Goal: Find contact information: Find contact information

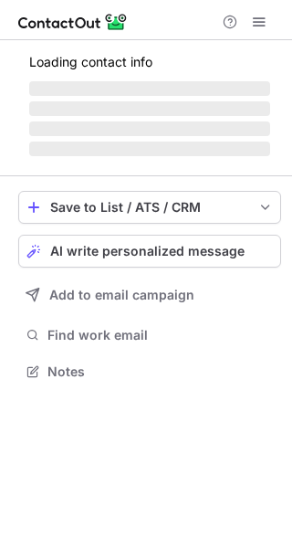
scroll to position [369, 292]
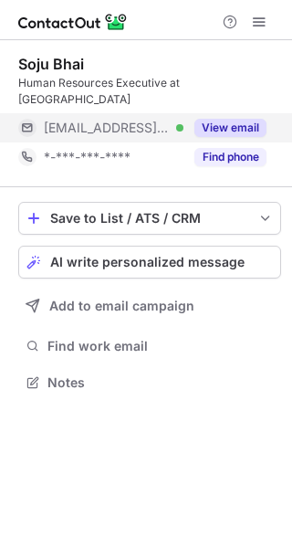
click at [231, 123] on button "View email" at bounding box center [231, 128] width 72 height 18
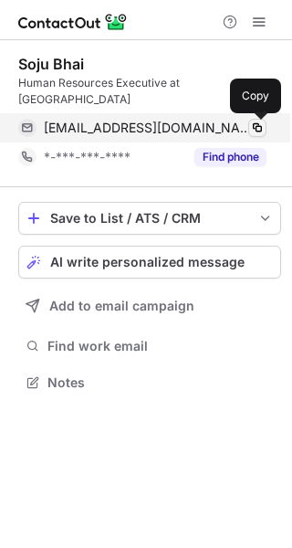
click at [256, 126] on span at bounding box center [257, 128] width 15 height 15
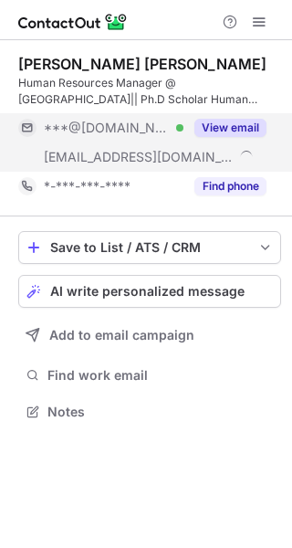
scroll to position [398, 292]
click at [232, 127] on button "View email" at bounding box center [231, 128] width 72 height 18
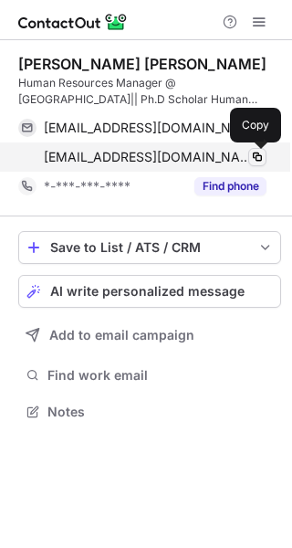
click at [257, 153] on span at bounding box center [257, 157] width 15 height 15
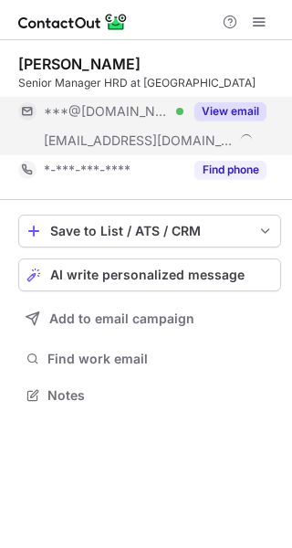
scroll to position [382, 292]
click at [244, 109] on button "View email" at bounding box center [231, 111] width 72 height 18
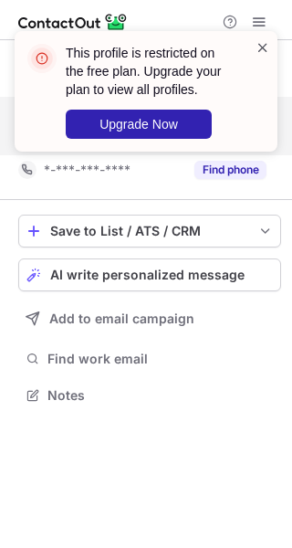
click at [263, 47] on span at bounding box center [263, 47] width 15 height 18
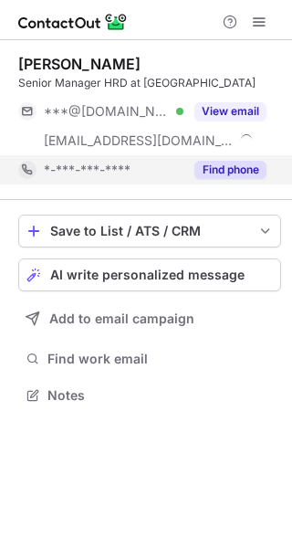
scroll to position [382, 292]
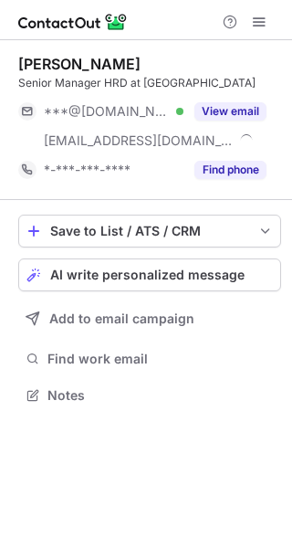
scroll to position [382, 292]
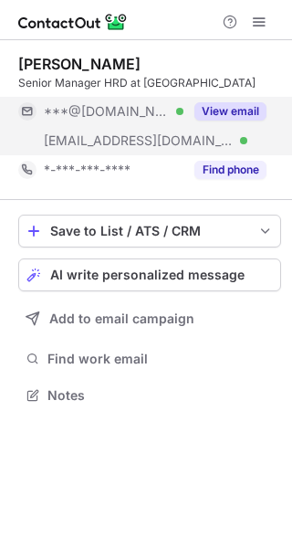
click at [247, 111] on button "View email" at bounding box center [231, 111] width 72 height 18
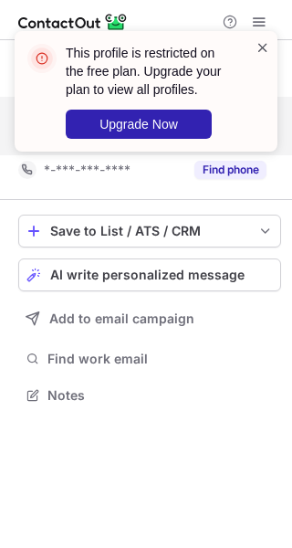
click at [262, 44] on span at bounding box center [263, 47] width 15 height 18
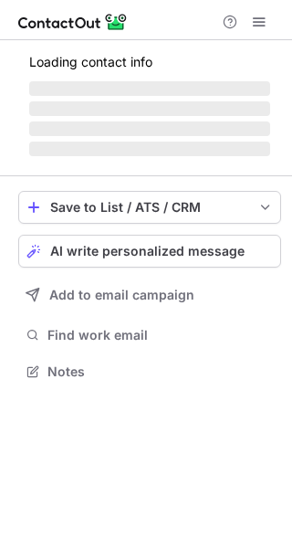
scroll to position [369, 292]
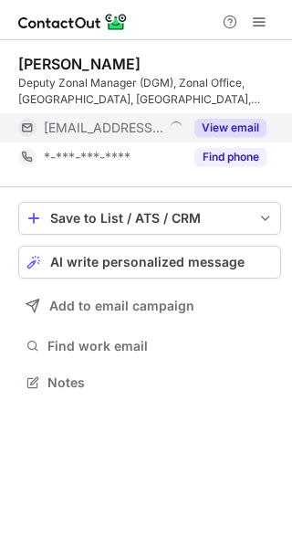
click at [243, 124] on button "View email" at bounding box center [231, 128] width 72 height 18
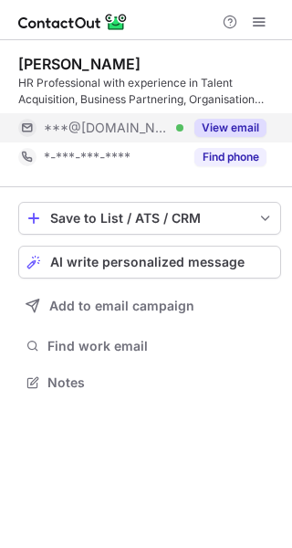
scroll to position [369, 292]
click at [212, 122] on button "View email" at bounding box center [231, 128] width 72 height 18
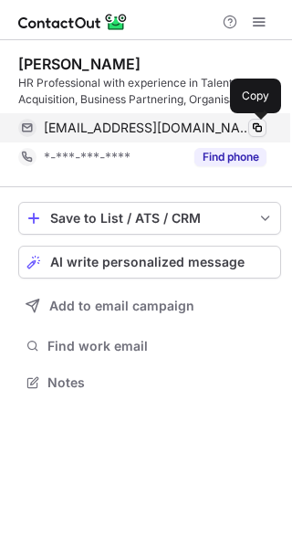
click at [251, 122] on span at bounding box center [257, 128] width 15 height 15
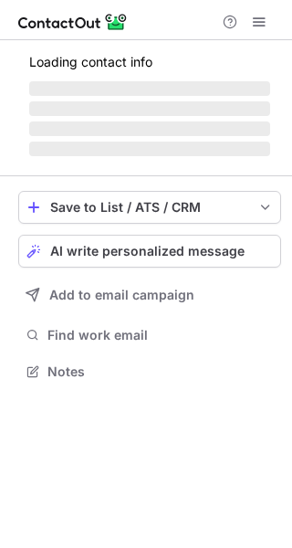
scroll to position [398, 292]
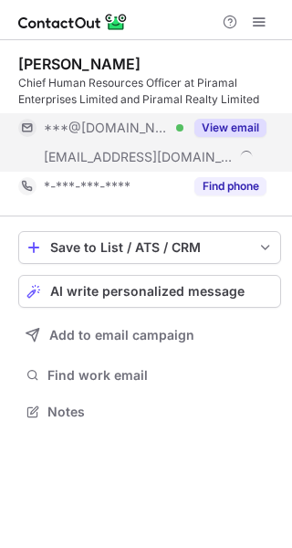
click at [220, 123] on button "View email" at bounding box center [231, 128] width 72 height 18
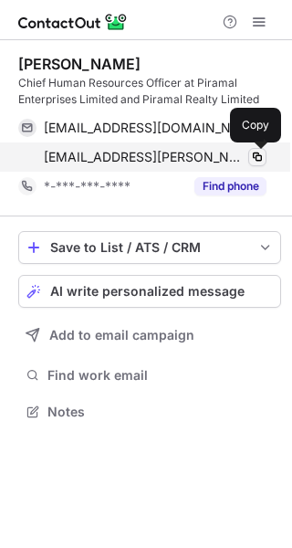
click at [254, 155] on span at bounding box center [257, 157] width 15 height 15
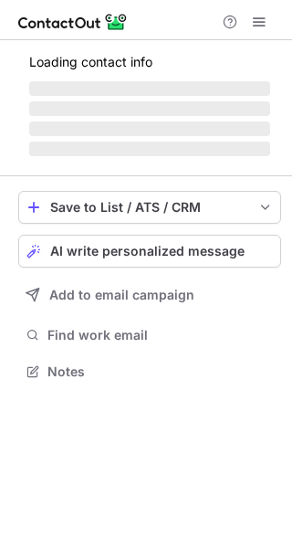
scroll to position [369, 292]
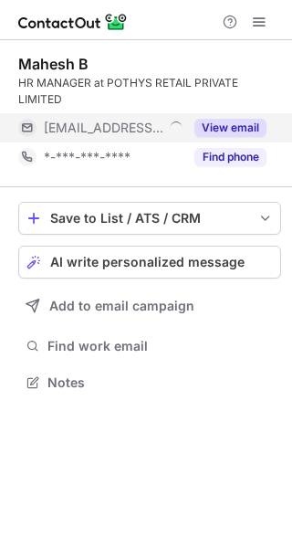
click at [217, 118] on div "View email" at bounding box center [225, 127] width 83 height 29
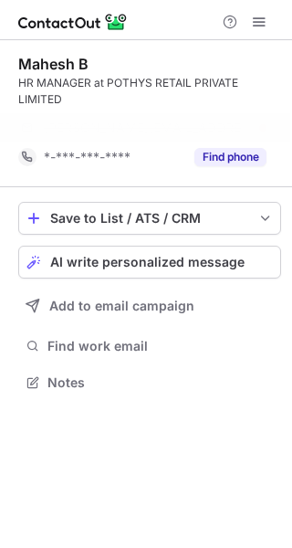
scroll to position [340, 292]
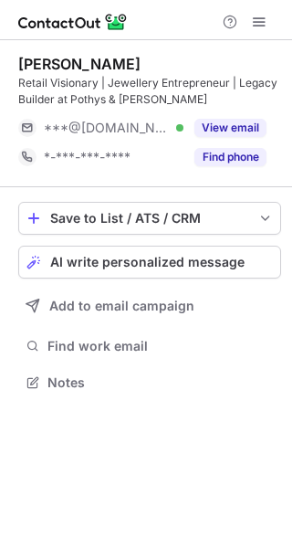
scroll to position [369, 292]
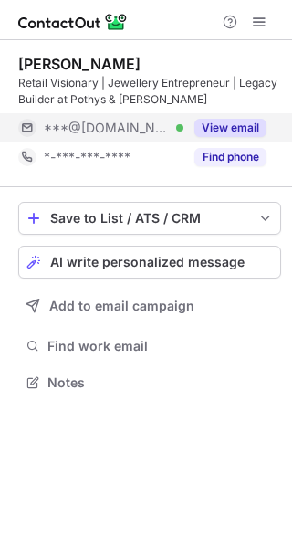
click at [203, 125] on button "View email" at bounding box center [231, 128] width 72 height 18
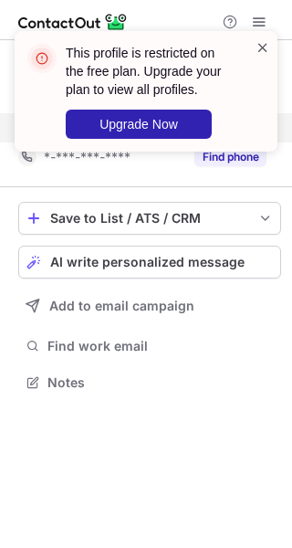
click at [261, 50] on span at bounding box center [263, 47] width 15 height 18
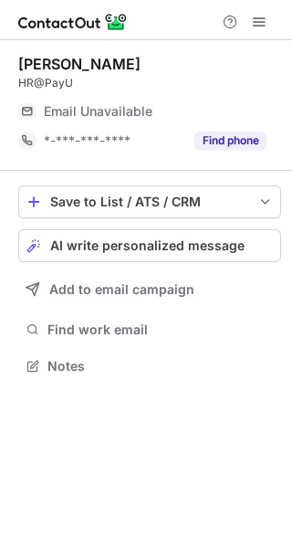
scroll to position [8, 9]
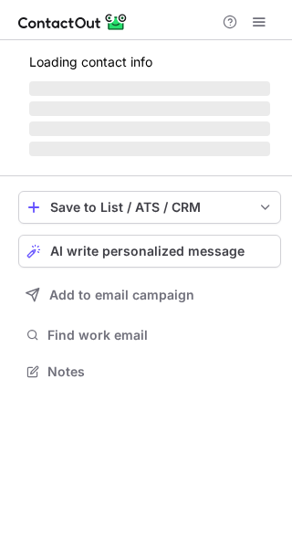
scroll to position [8, 9]
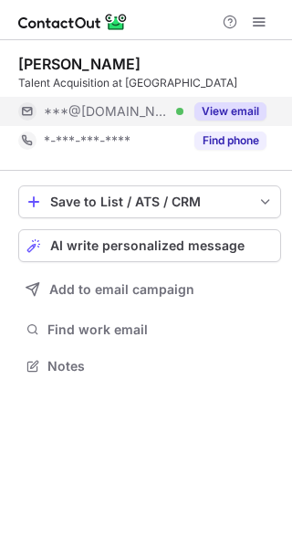
click at [214, 111] on button "View email" at bounding box center [231, 111] width 72 height 18
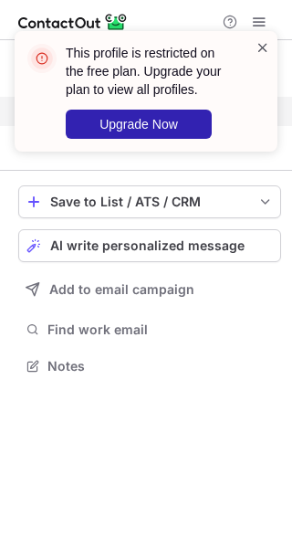
click at [261, 48] on span at bounding box center [263, 47] width 15 height 18
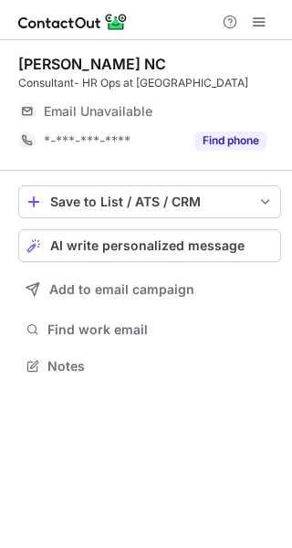
scroll to position [8, 9]
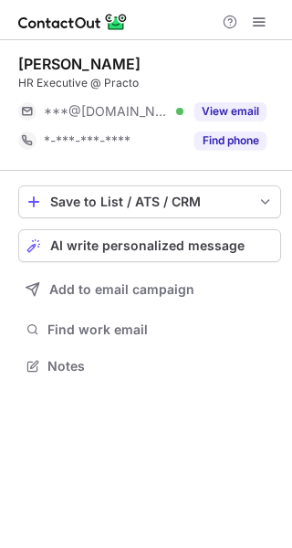
scroll to position [8, 9]
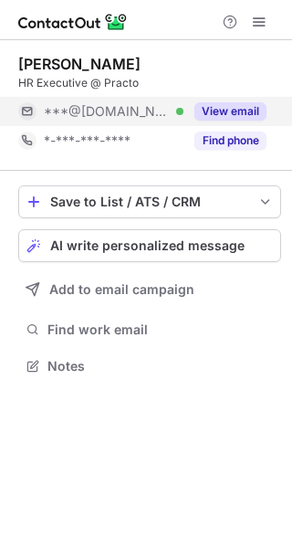
click at [220, 111] on button "View email" at bounding box center [231, 111] width 72 height 18
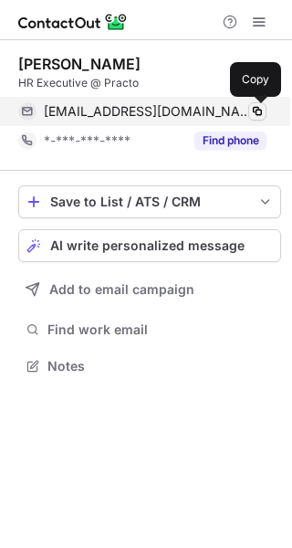
click at [261, 110] on span at bounding box center [257, 111] width 15 height 15
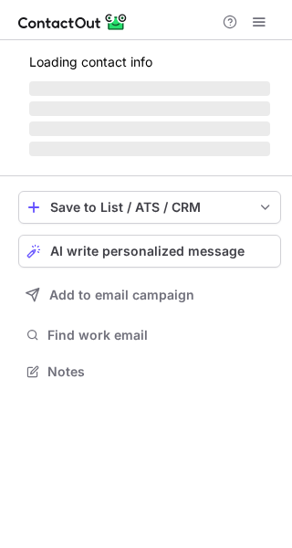
scroll to position [8, 9]
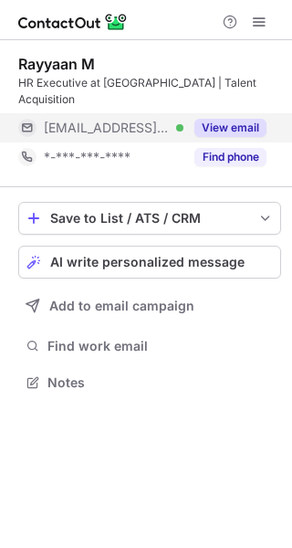
click at [218, 119] on button "View email" at bounding box center [231, 128] width 72 height 18
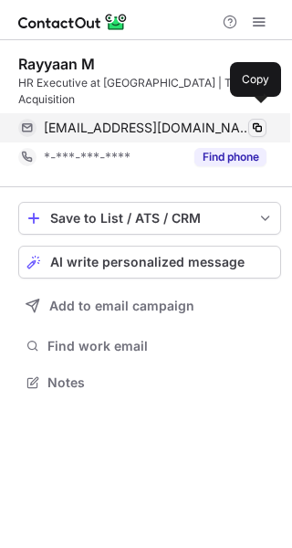
click at [253, 121] on span at bounding box center [257, 128] width 15 height 15
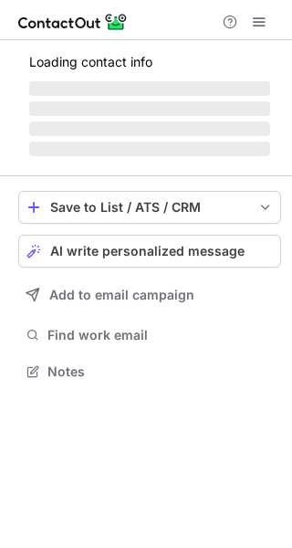
scroll to position [398, 292]
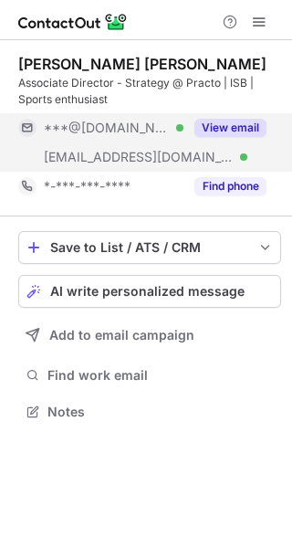
click at [224, 129] on button "View email" at bounding box center [231, 128] width 72 height 18
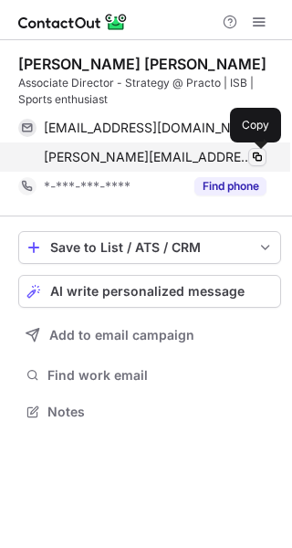
click at [258, 154] on span at bounding box center [257, 157] width 15 height 15
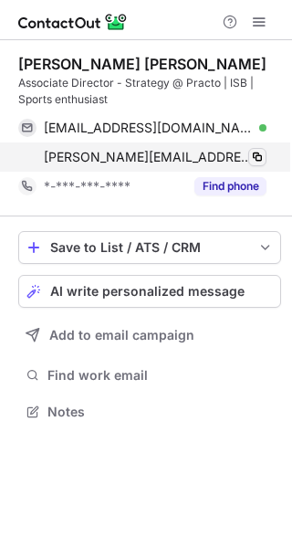
click at [249, 148] on button at bounding box center [258, 157] width 18 height 18
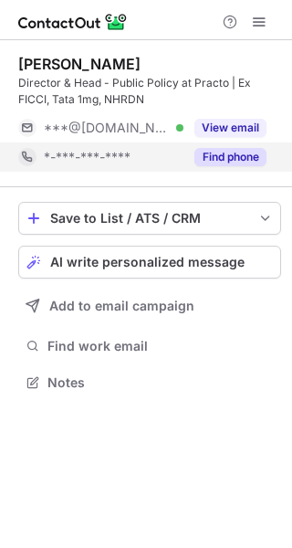
scroll to position [369, 292]
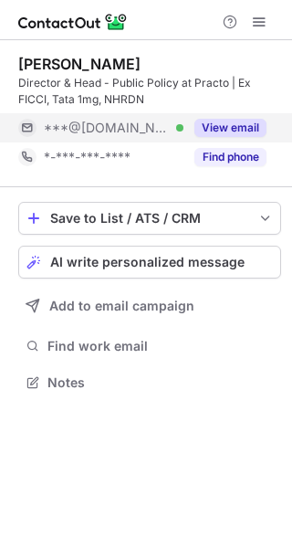
click at [220, 133] on button "View email" at bounding box center [231, 128] width 72 height 18
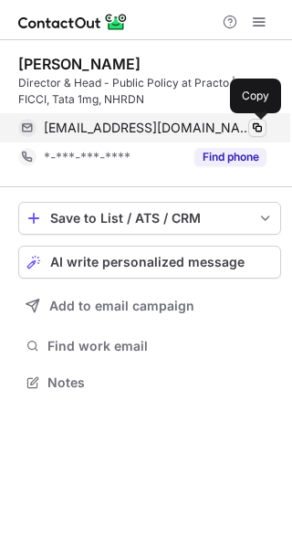
click at [256, 131] on span at bounding box center [257, 128] width 15 height 15
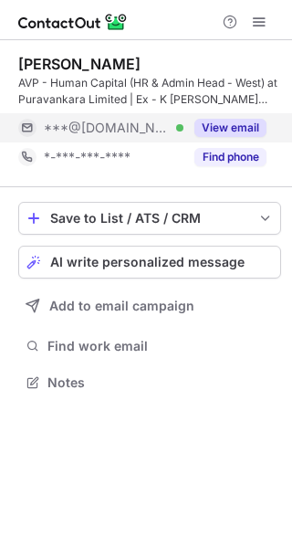
scroll to position [369, 292]
click at [232, 124] on button "View email" at bounding box center [231, 128] width 72 height 18
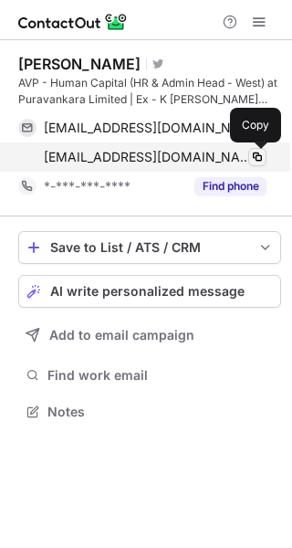
click at [255, 156] on span at bounding box center [257, 157] width 15 height 15
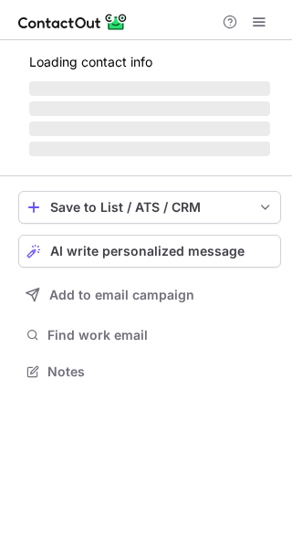
scroll to position [369, 292]
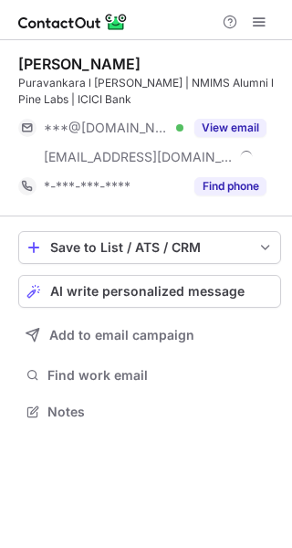
scroll to position [398, 292]
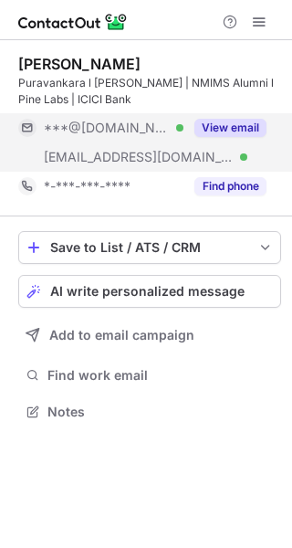
click at [219, 125] on button "View email" at bounding box center [231, 128] width 72 height 18
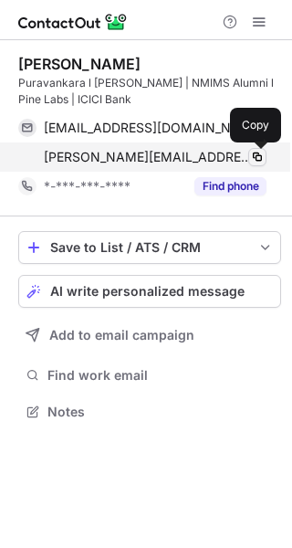
click at [259, 160] on span at bounding box center [257, 157] width 15 height 15
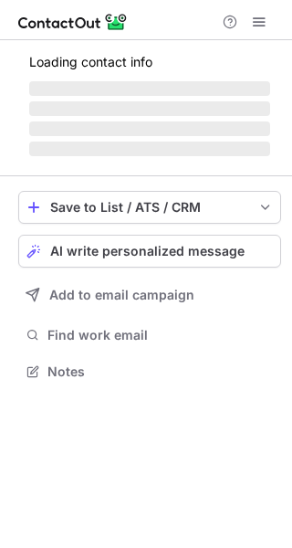
scroll to position [8, 9]
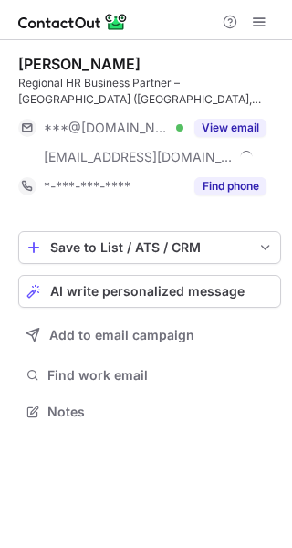
scroll to position [398, 292]
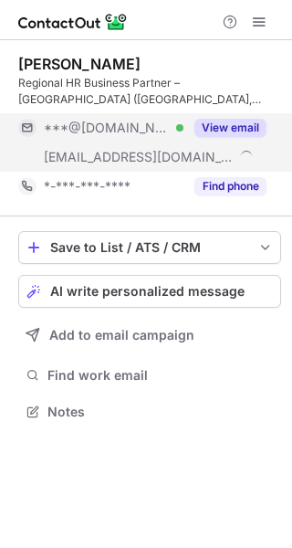
click at [217, 122] on button "View email" at bounding box center [231, 128] width 72 height 18
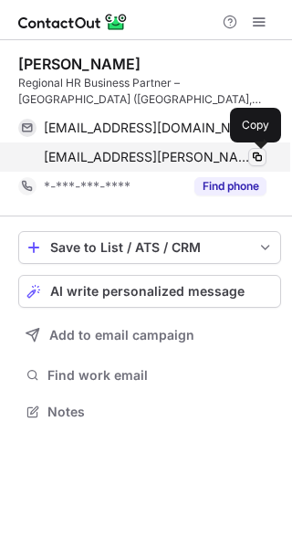
click at [259, 156] on span at bounding box center [257, 157] width 15 height 15
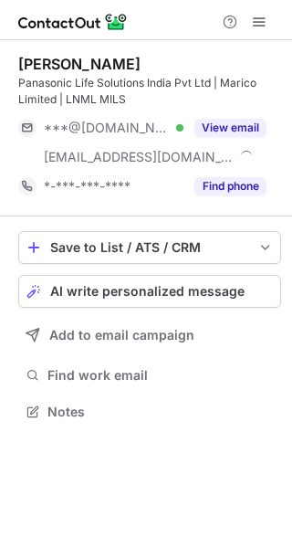
scroll to position [398, 292]
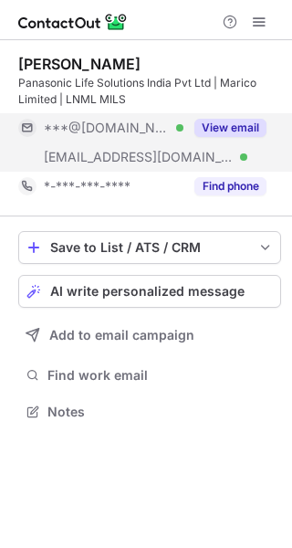
click at [245, 121] on button "View email" at bounding box center [231, 128] width 72 height 18
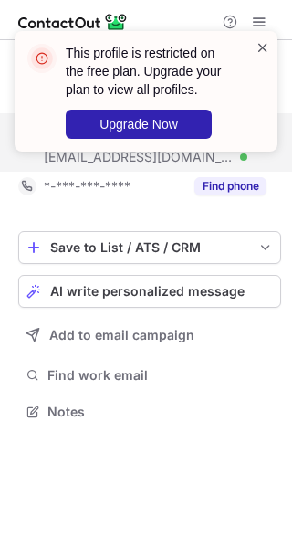
click at [261, 46] on span at bounding box center [263, 47] width 15 height 18
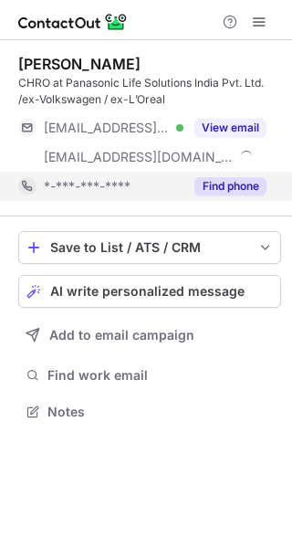
scroll to position [398, 292]
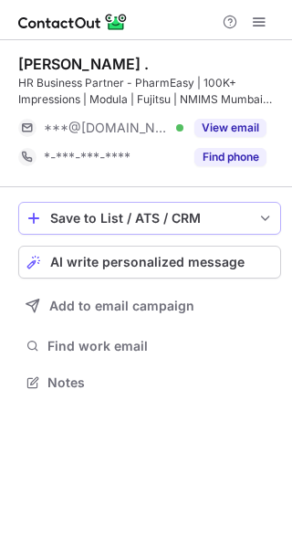
scroll to position [369, 292]
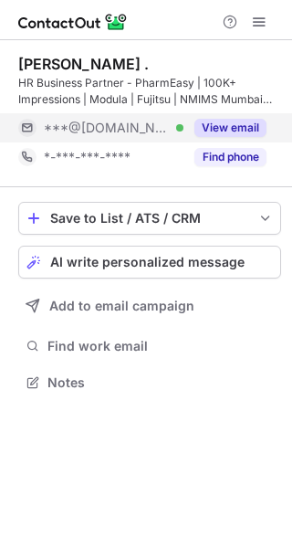
scroll to position [369, 292]
click at [220, 125] on button "View email" at bounding box center [231, 128] width 72 height 18
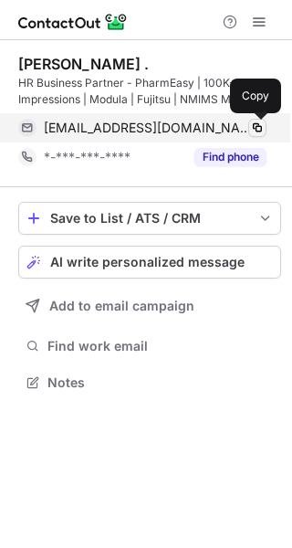
click at [253, 123] on span at bounding box center [257, 128] width 15 height 15
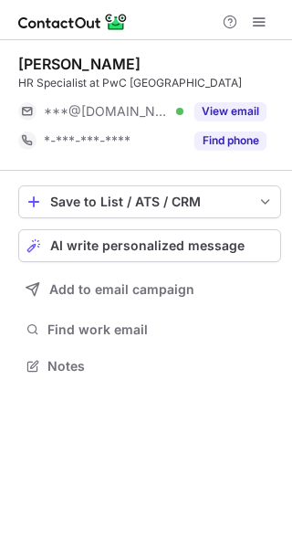
scroll to position [8, 9]
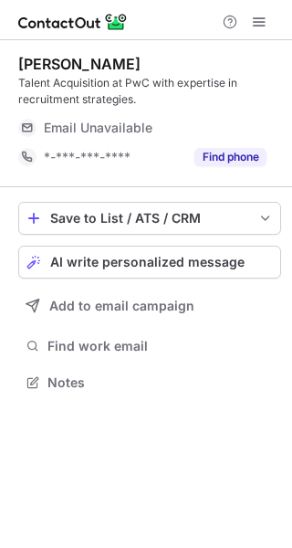
scroll to position [369, 292]
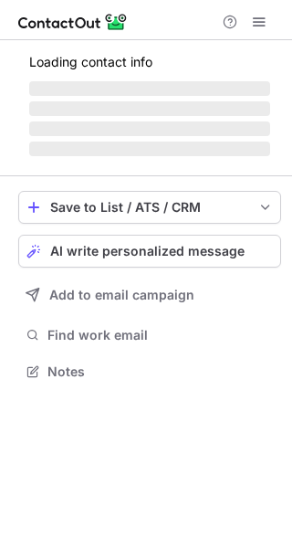
scroll to position [8, 9]
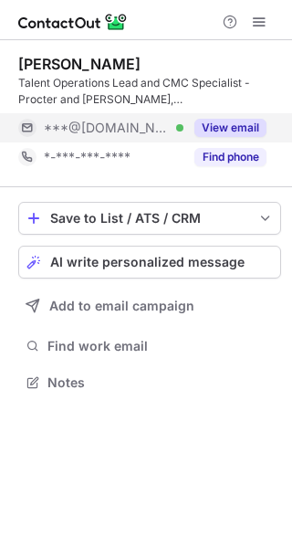
click at [208, 123] on button "View email" at bounding box center [231, 128] width 72 height 18
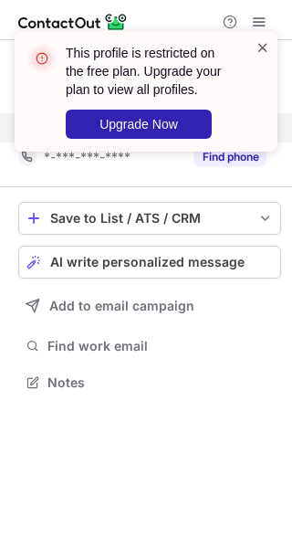
click at [268, 50] on span at bounding box center [263, 47] width 15 height 18
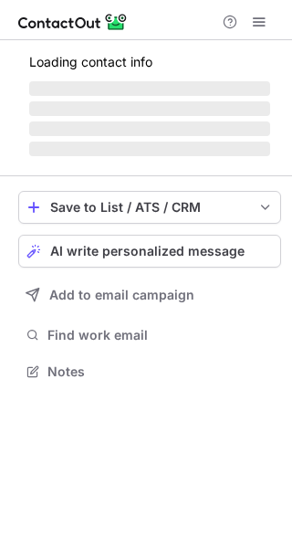
scroll to position [398, 292]
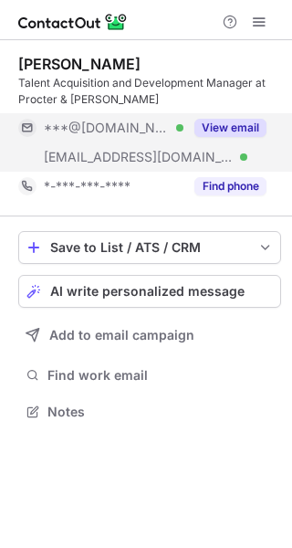
click at [221, 122] on button "View email" at bounding box center [231, 128] width 72 height 18
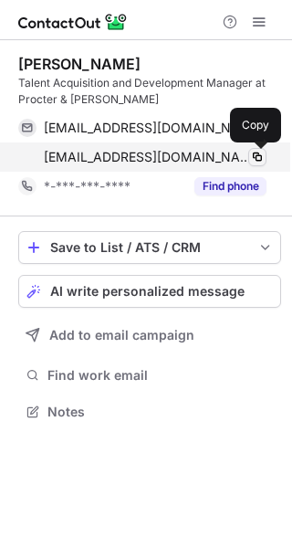
click at [257, 151] on span at bounding box center [257, 157] width 15 height 15
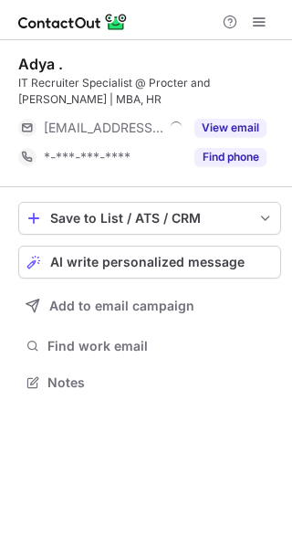
scroll to position [369, 292]
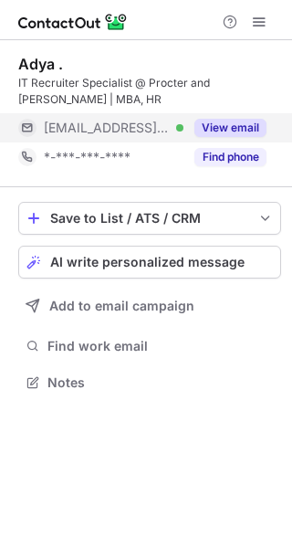
click at [238, 117] on div "View email" at bounding box center [225, 127] width 83 height 29
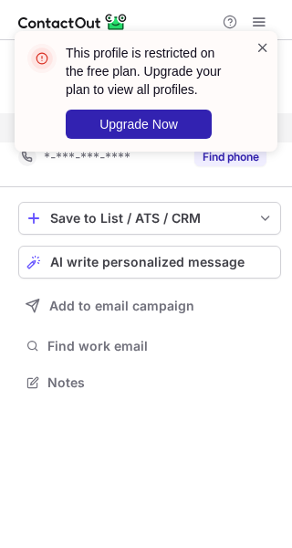
click at [261, 45] on span at bounding box center [263, 47] width 15 height 18
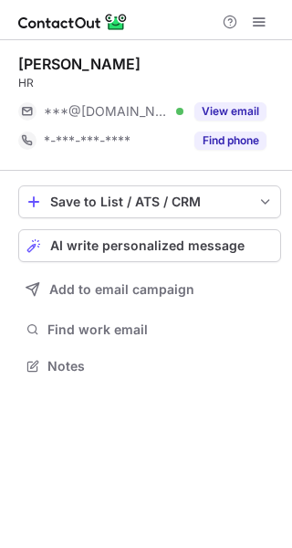
scroll to position [8, 9]
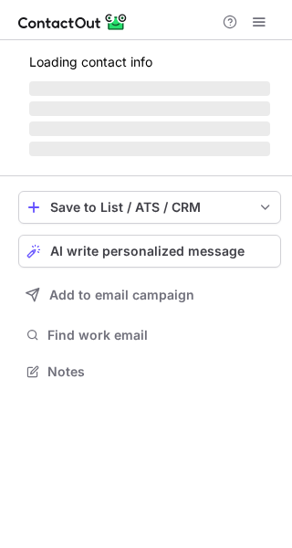
scroll to position [8, 9]
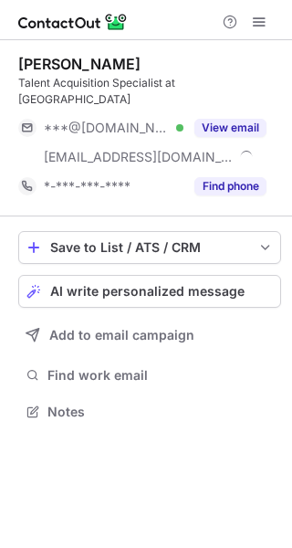
scroll to position [382, 292]
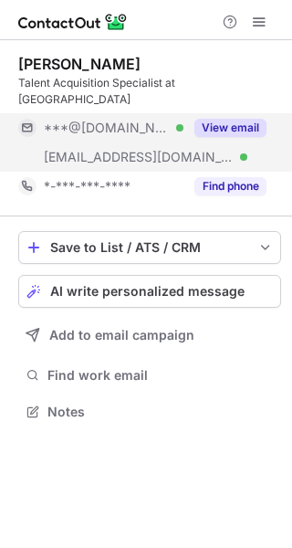
click at [200, 119] on button "View email" at bounding box center [231, 128] width 72 height 18
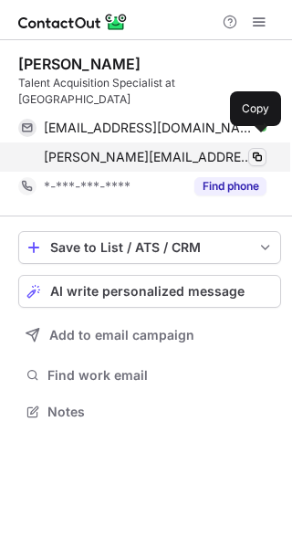
click at [257, 150] on span at bounding box center [257, 157] width 15 height 15
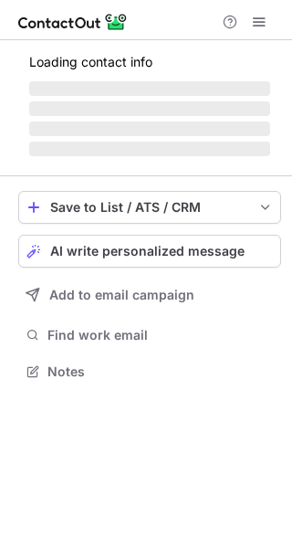
scroll to position [369, 292]
